Goal: Information Seeking & Learning: Learn about a topic

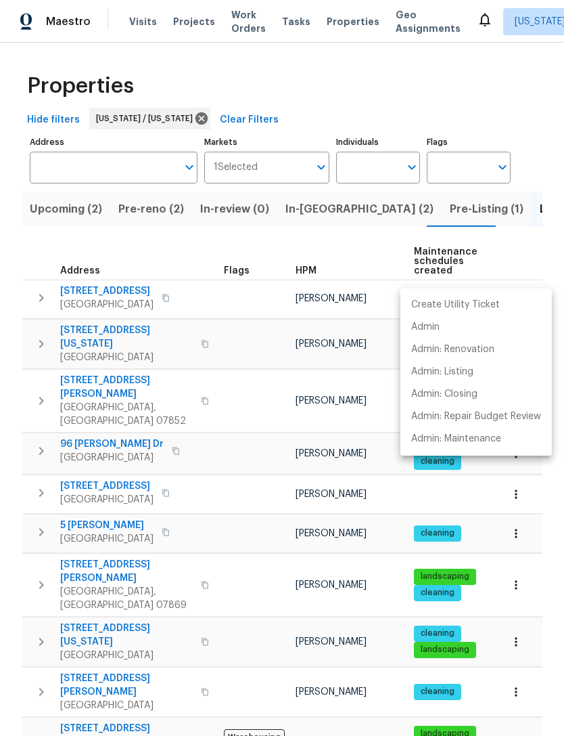
scroll to position [0, 198]
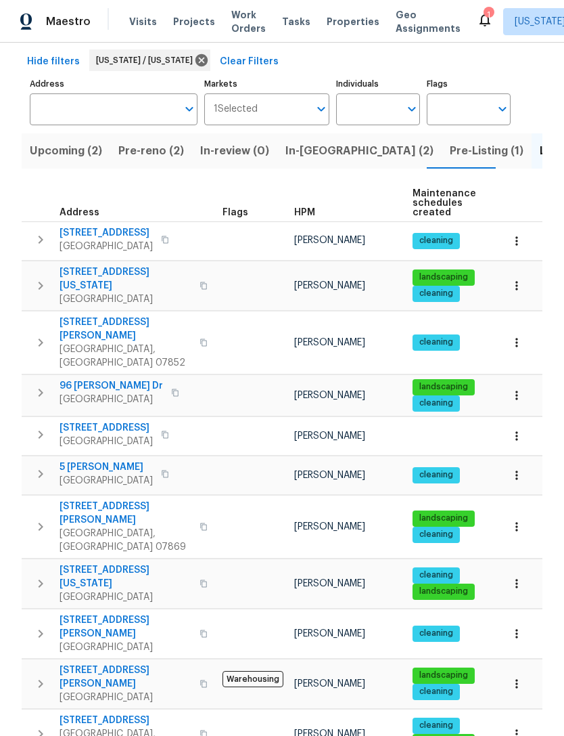
scroll to position [55, 0]
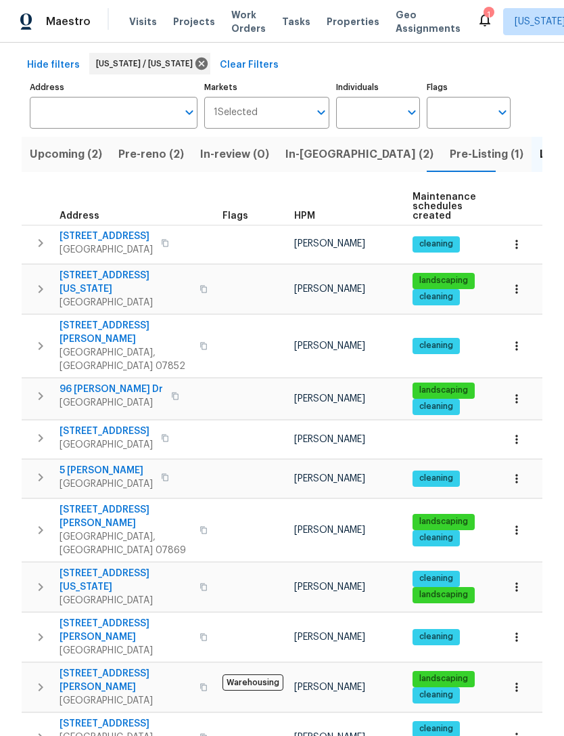
click at [450, 159] on span "Pre-Listing (1)" at bounding box center [487, 154] width 74 height 19
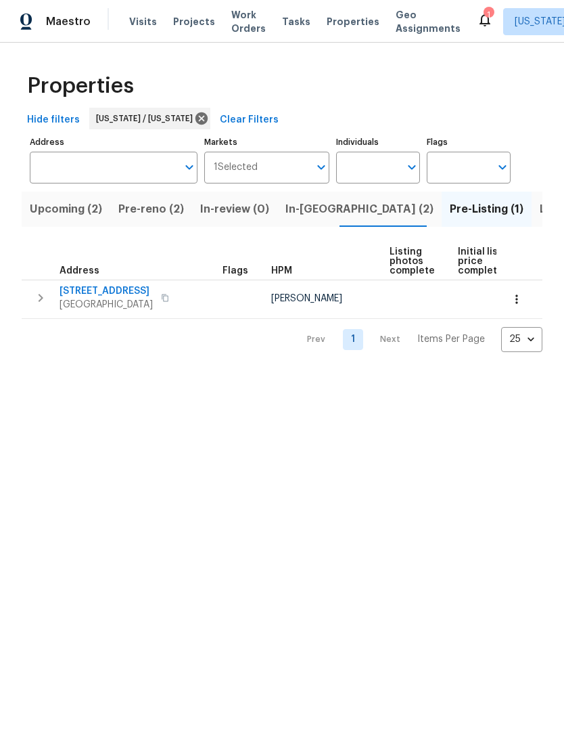
click at [130, 292] on span "85 Dance Boulevard" at bounding box center [106, 291] width 93 height 14
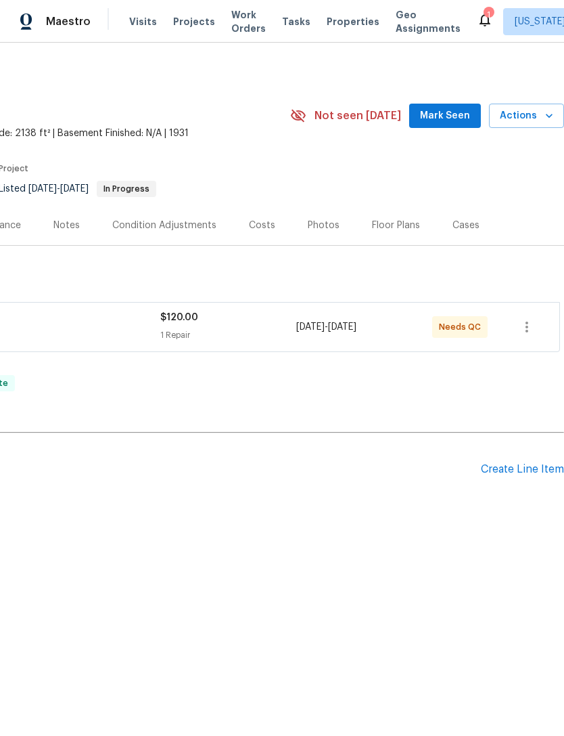
scroll to position [0, 200]
click at [395, 224] on div "Floor Plans" at bounding box center [396, 226] width 48 height 14
